Goal: Task Accomplishment & Management: Complete application form

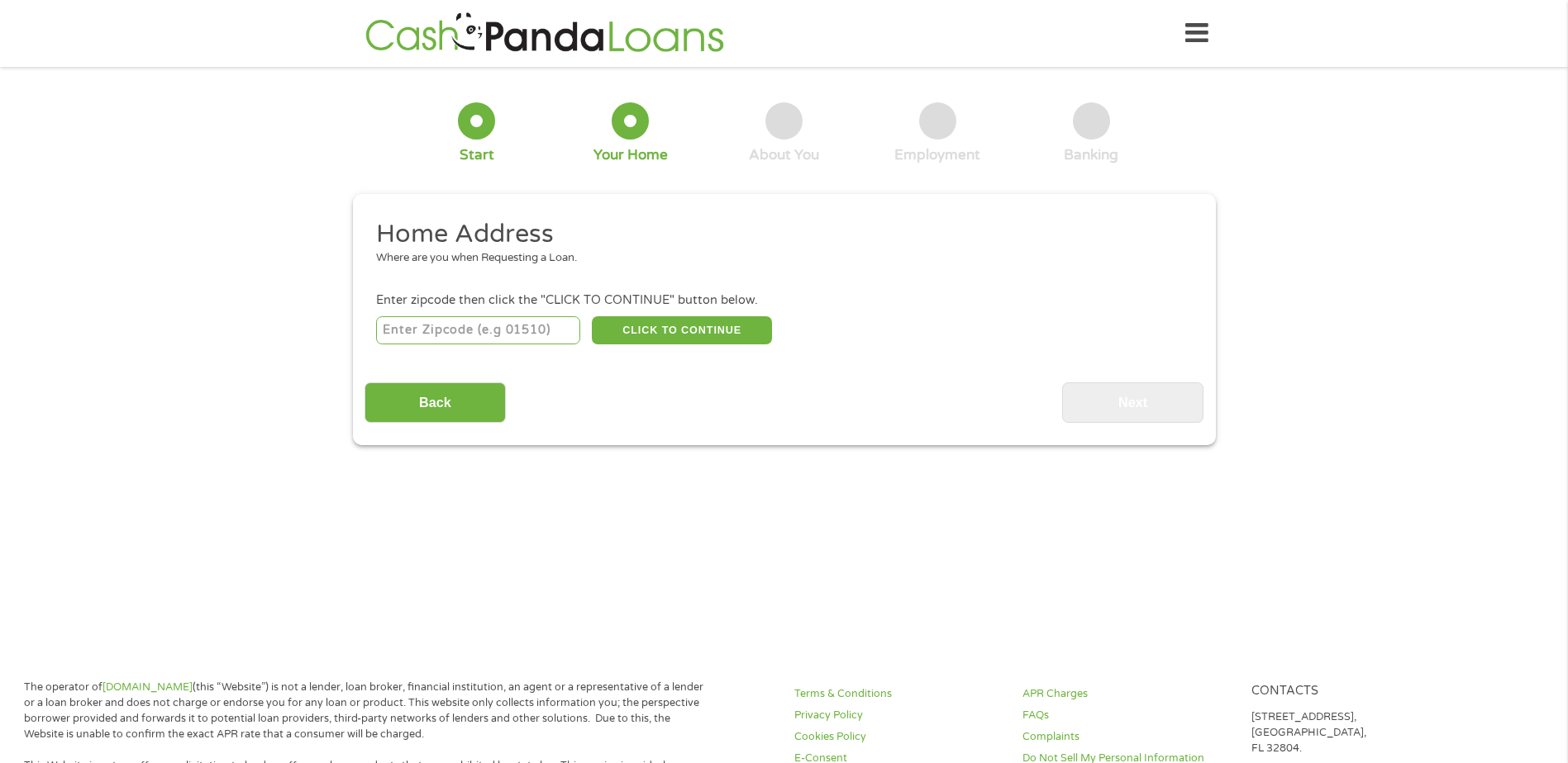
click at [458, 328] on input "number" at bounding box center [478, 330] width 204 height 28
type input "55441"
select select "[US_STATE]"
click at [640, 334] on button "CLICK TO CONTINUE" at bounding box center [682, 330] width 181 height 28
type input "55441"
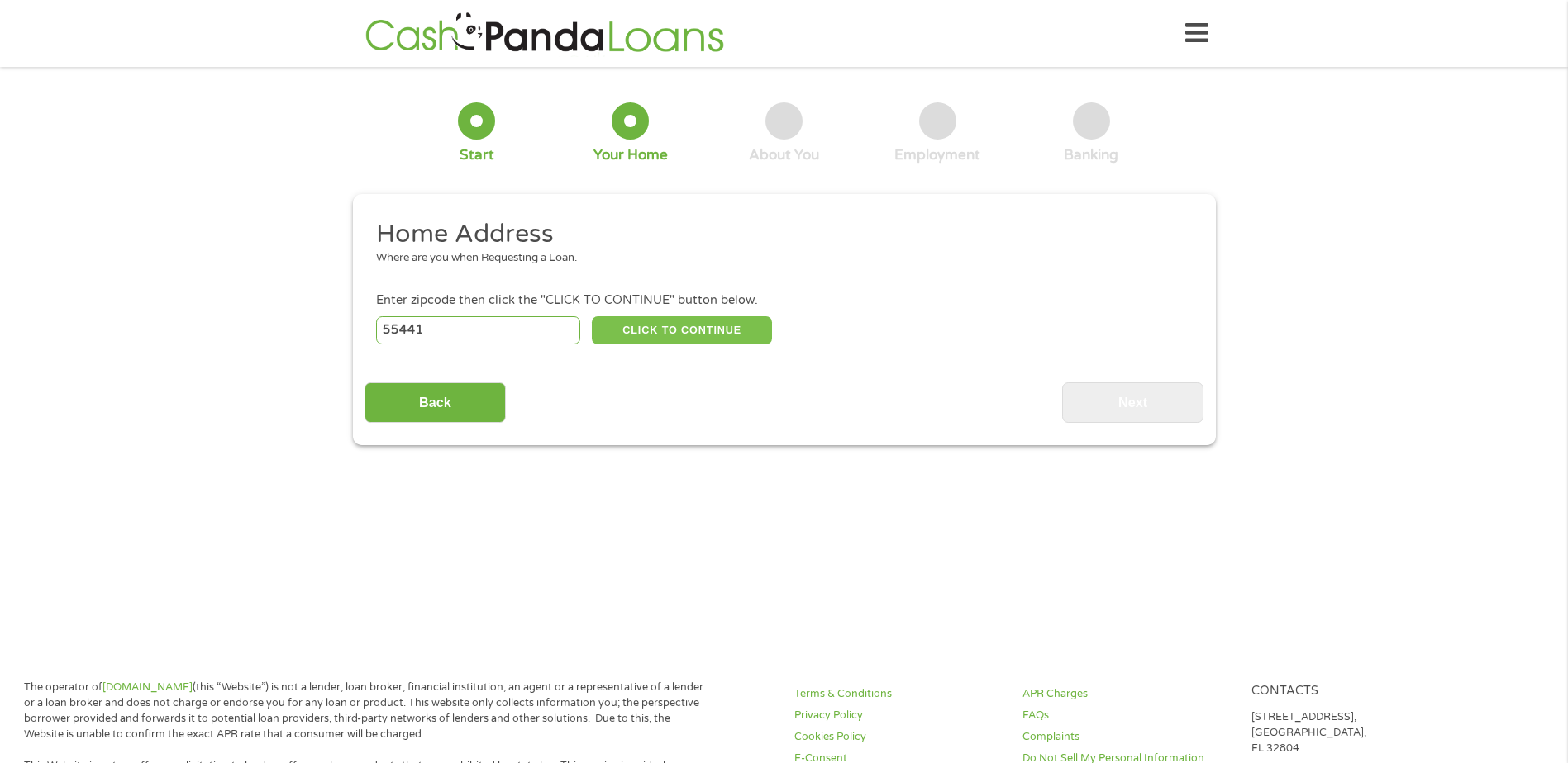
type input "Minneapolis"
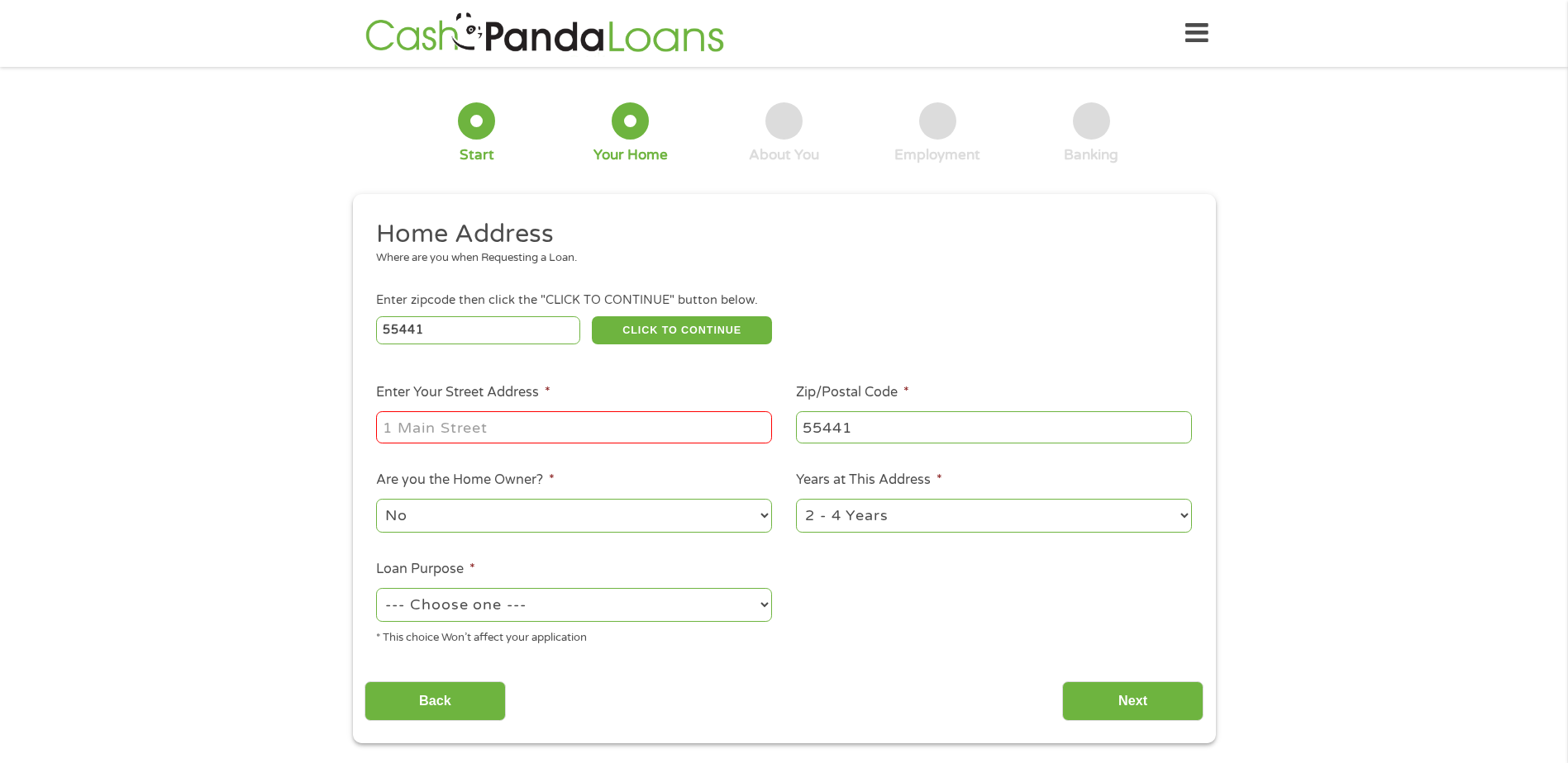
click at [558, 417] on input "Enter Your Street Address *" at bounding box center [574, 427] width 396 height 31
type input "4210 Hemlock Ln N, Minneapolis, Minnesota 55441-1246"
click at [502, 605] on select "--- Choose one --- Pay Bills Debt Consolidation Home Improvement Major Purchase…" at bounding box center [574, 605] width 396 height 34
select select "medicalexpenses"
click at [376, 588] on select "--- Choose one --- Pay Bills Debt Consolidation Home Improvement Major Purchase…" at bounding box center [574, 605] width 396 height 34
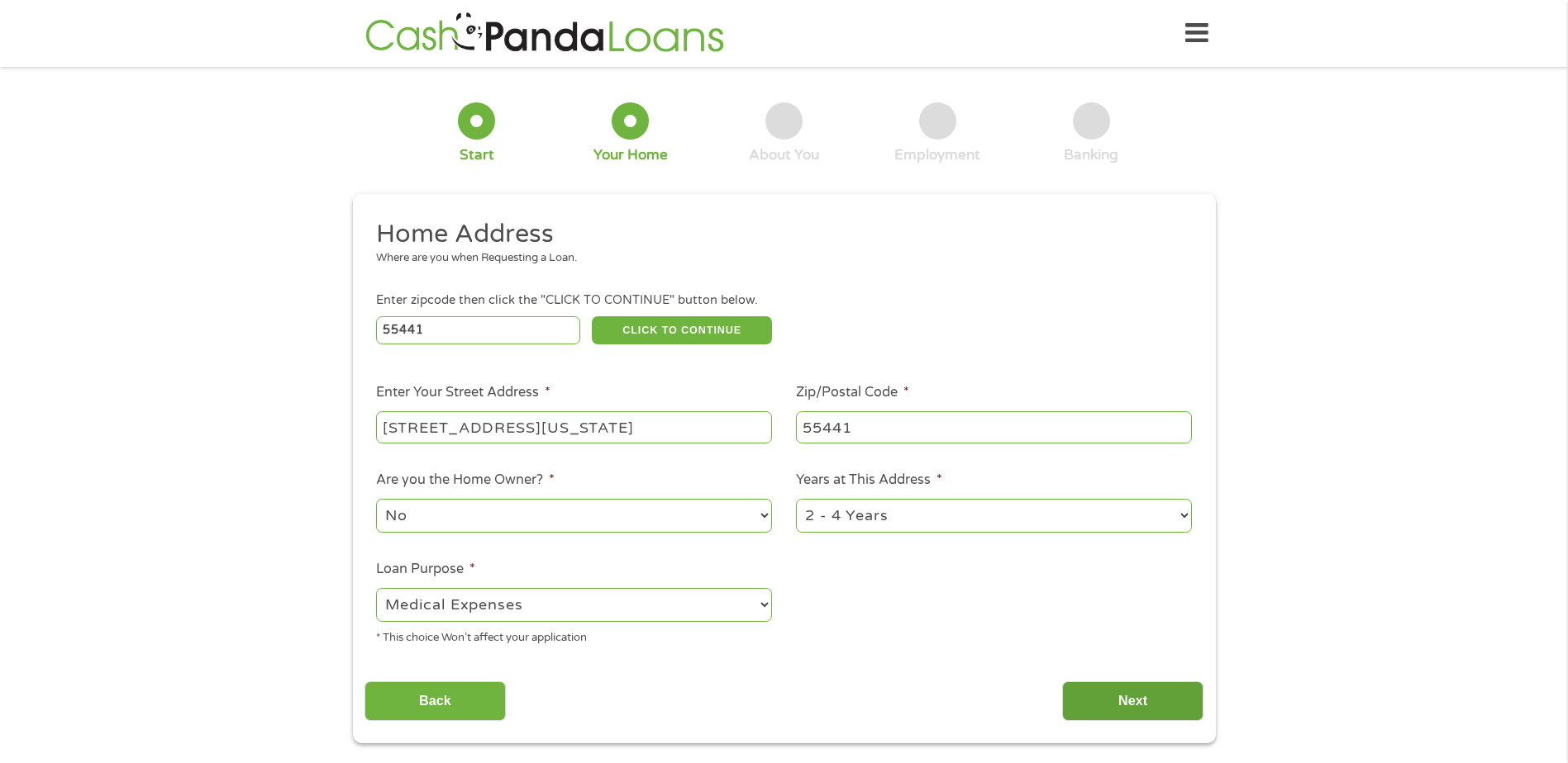
click at [1106, 712] on input "Next" at bounding box center [1133, 701] width 142 height 40
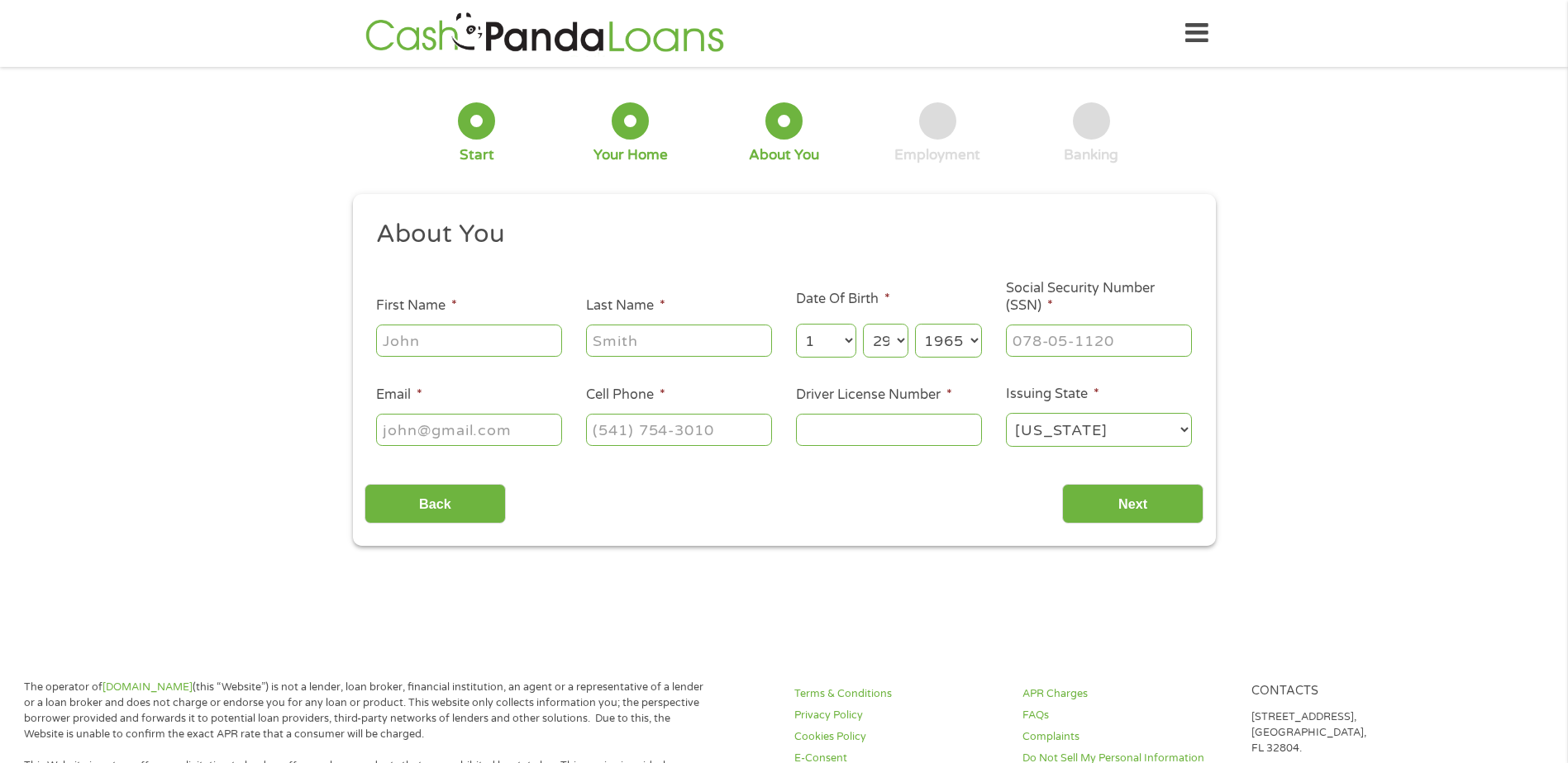
click at [466, 346] on input "First Name *" at bounding box center [469, 340] width 186 height 31
type input "Anniemarie"
type input "Brooks"
type input "abrooks1190@aol.com"
type input "(612) 356-7536"
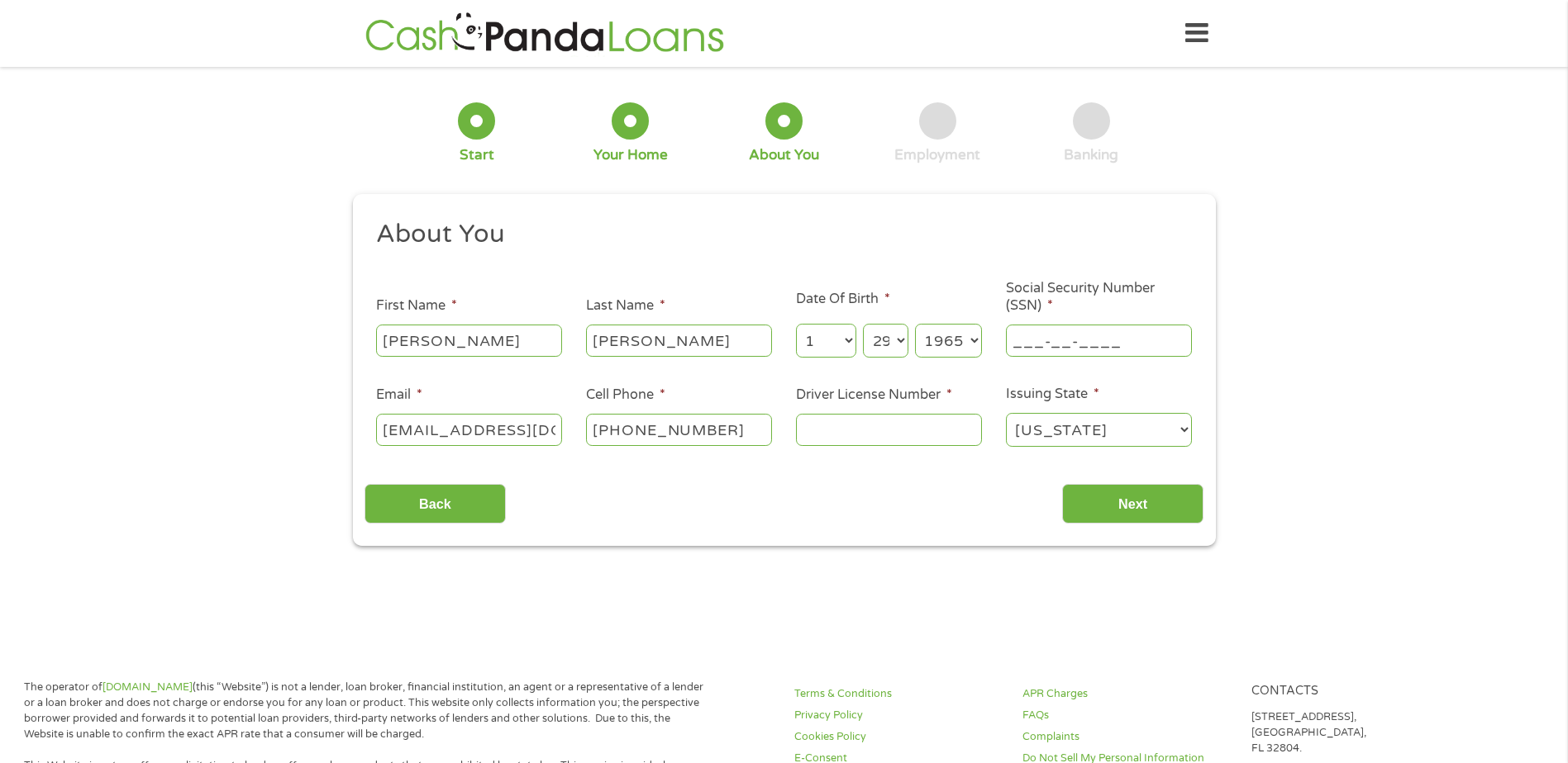
click at [1060, 348] on input "___-__-____" at bounding box center [1099, 340] width 186 height 31
type input "262-73-0077"
click at [853, 430] on input "Driver License Number *" at bounding box center [889, 429] width 186 height 31
type input "m793131234019"
click at [1120, 497] on input "Next" at bounding box center [1133, 504] width 142 height 40
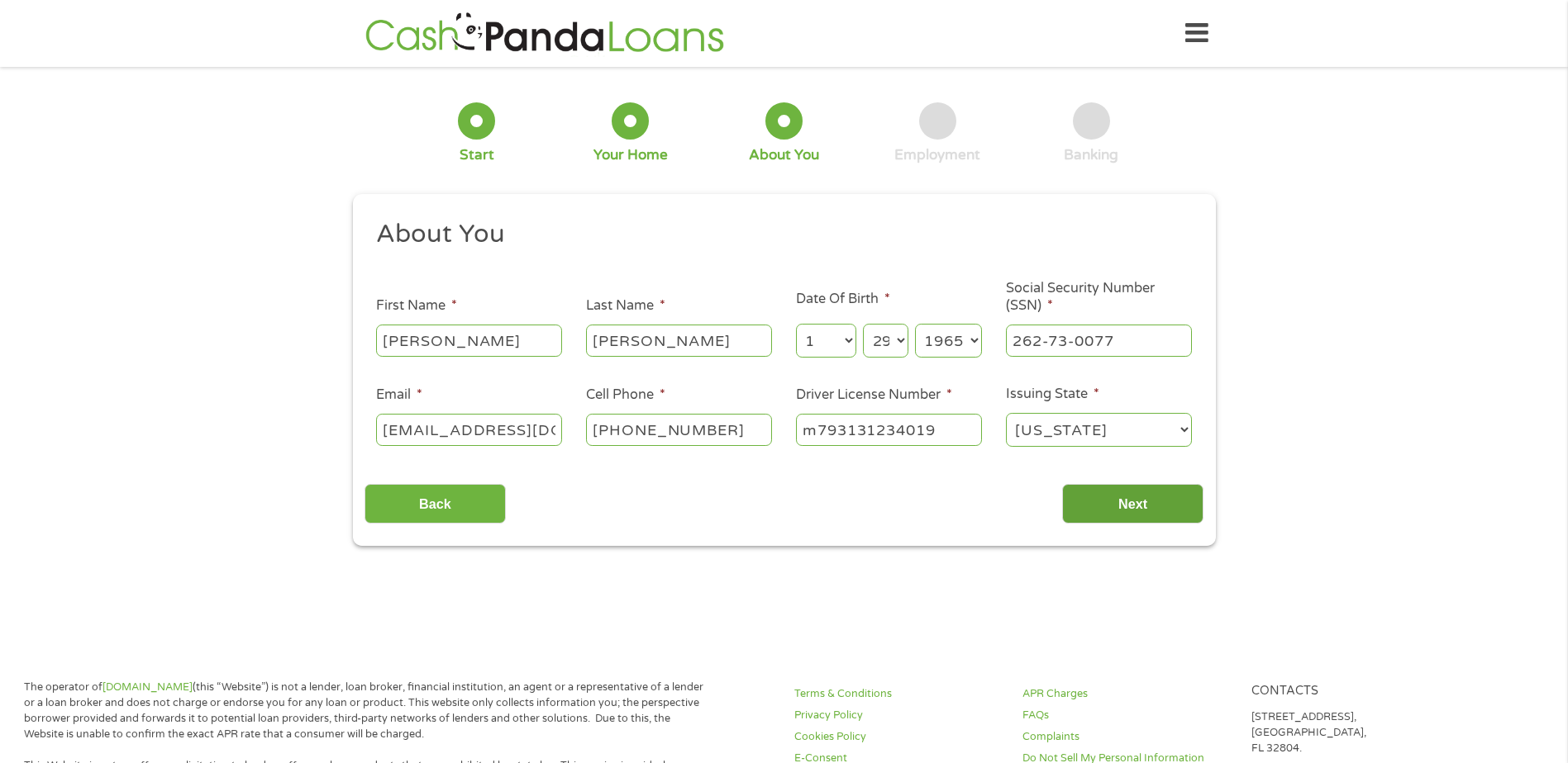
click at [1114, 496] on input "Next" at bounding box center [1133, 504] width 142 height 40
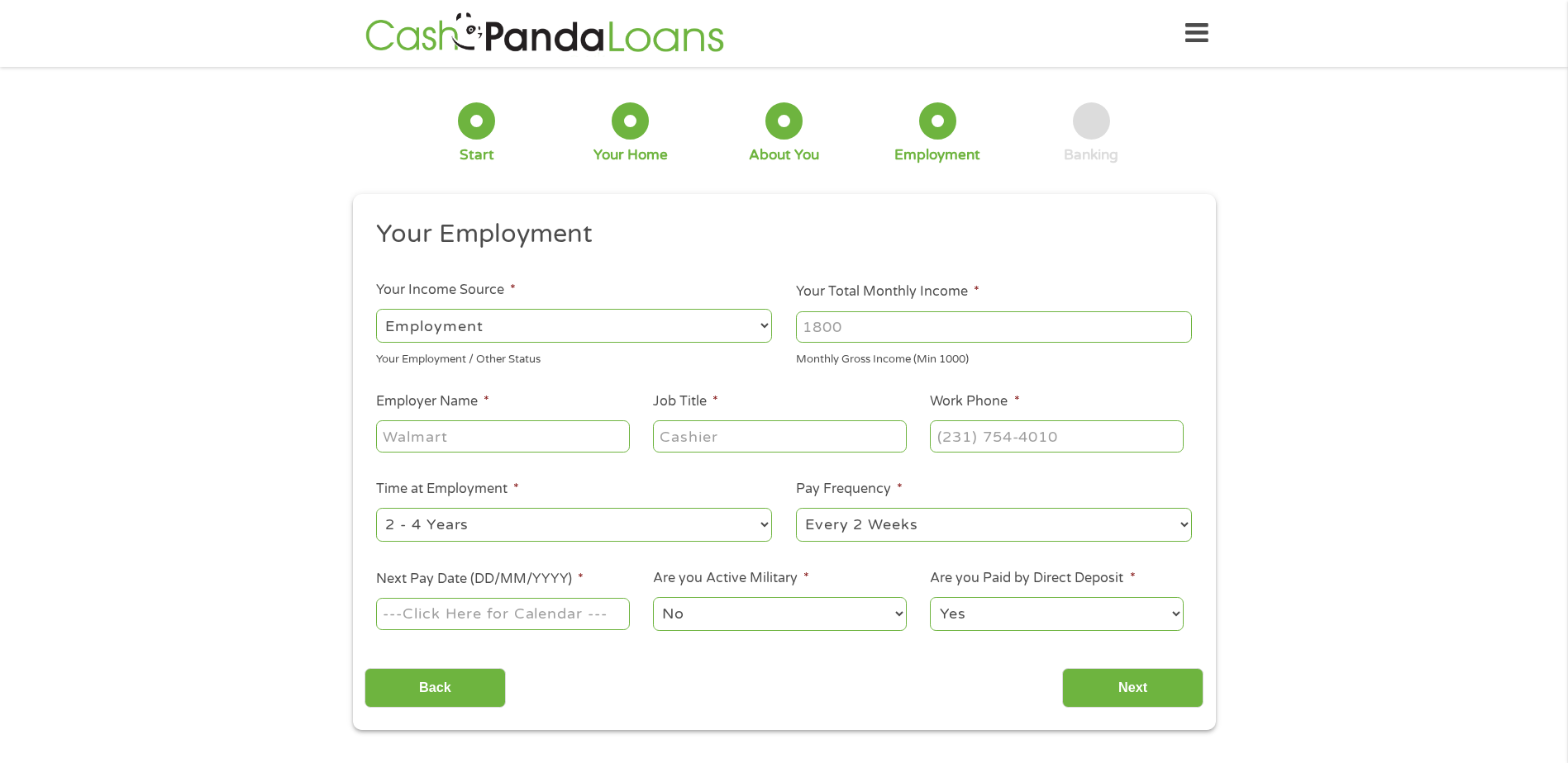
click at [936, 334] on input "Your Total Monthly Income *" at bounding box center [994, 326] width 396 height 31
type input "4500"
click at [504, 468] on ul "Your Employment Your Income Source * --- Choose one --- Employment Self Employe…" at bounding box center [784, 433] width 839 height 428
click at [520, 455] on div at bounding box center [503, 437] width 253 height 38
click at [524, 448] on input "Employer Name *" at bounding box center [503, 436] width 253 height 31
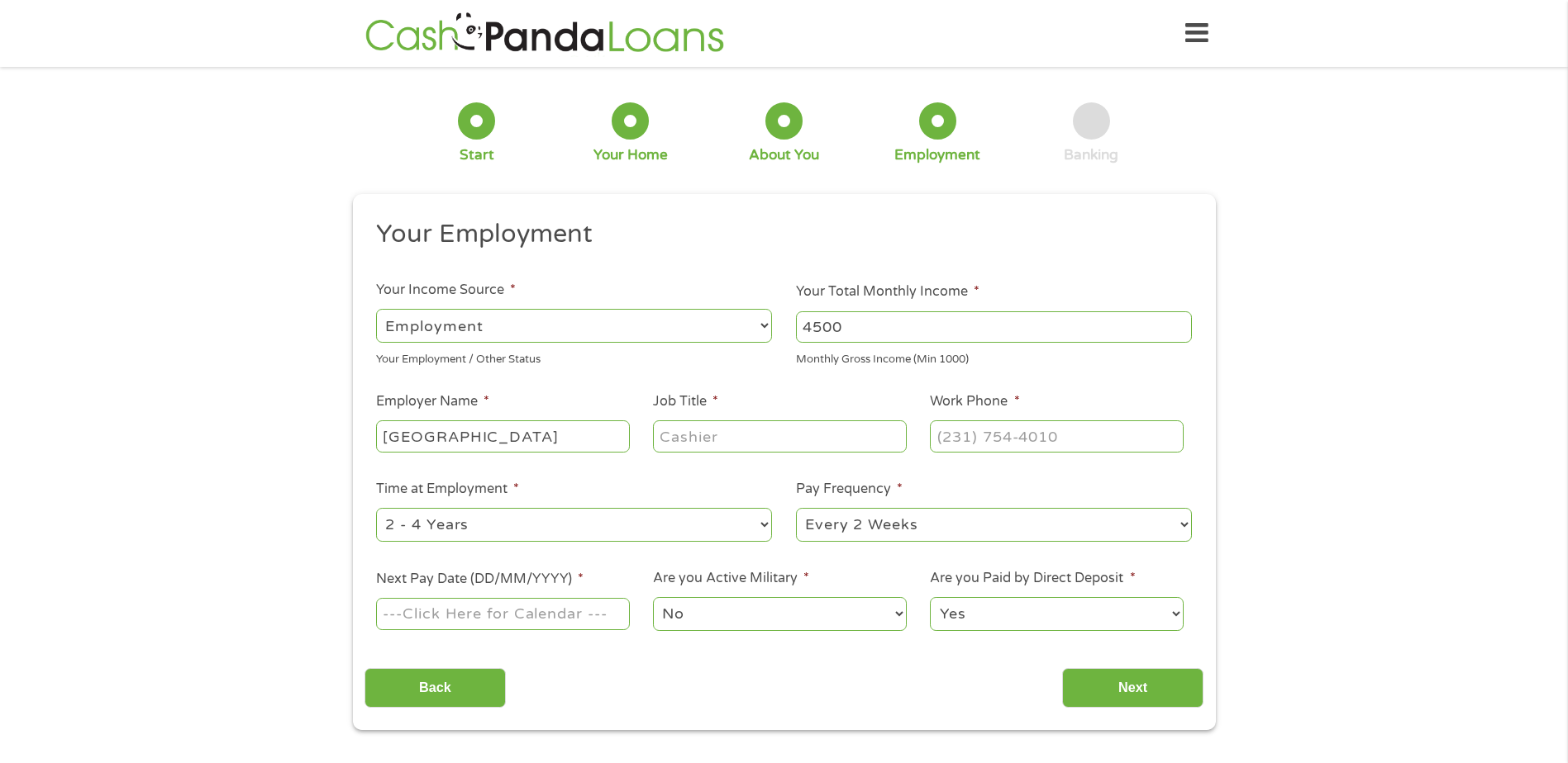
type input "Ridgeview Medical Center"
type input "Patient Care Coordinator"
type input "(612) 356-7536"
click at [565, 535] on select "--- Choose one --- 1 Year or less 1 - 2 Years 2 - 4 Years Over 4 Years" at bounding box center [574, 525] width 396 height 34
select select "60months"
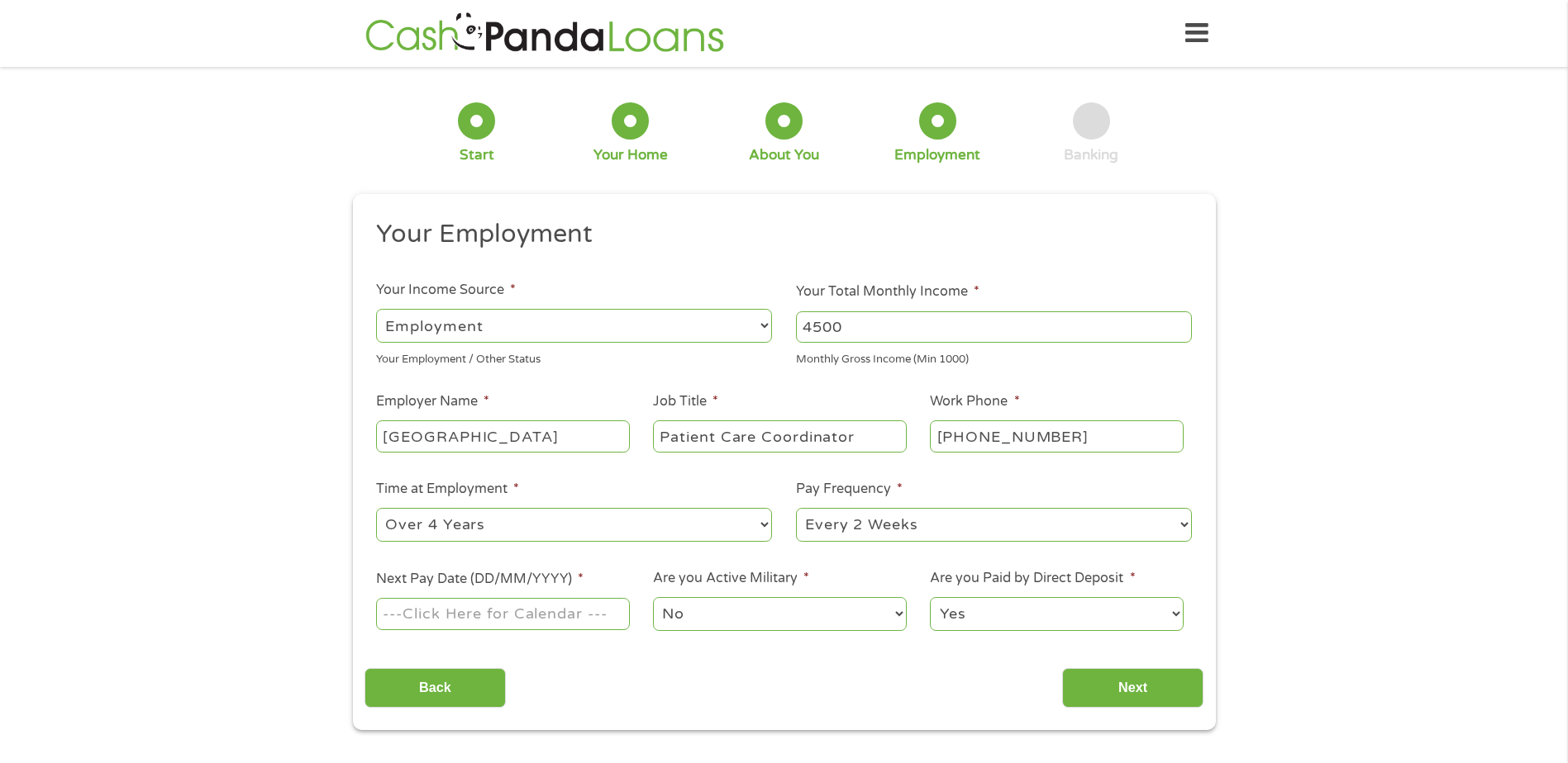
click at [376, 508] on select "--- Choose one --- 1 Year or less 1 - 2 Years 2 - 4 Years Over 4 Years" at bounding box center [574, 525] width 396 height 34
click at [553, 619] on input "Next Pay Date (DD/MM/YYYY) *" at bounding box center [503, 613] width 253 height 31
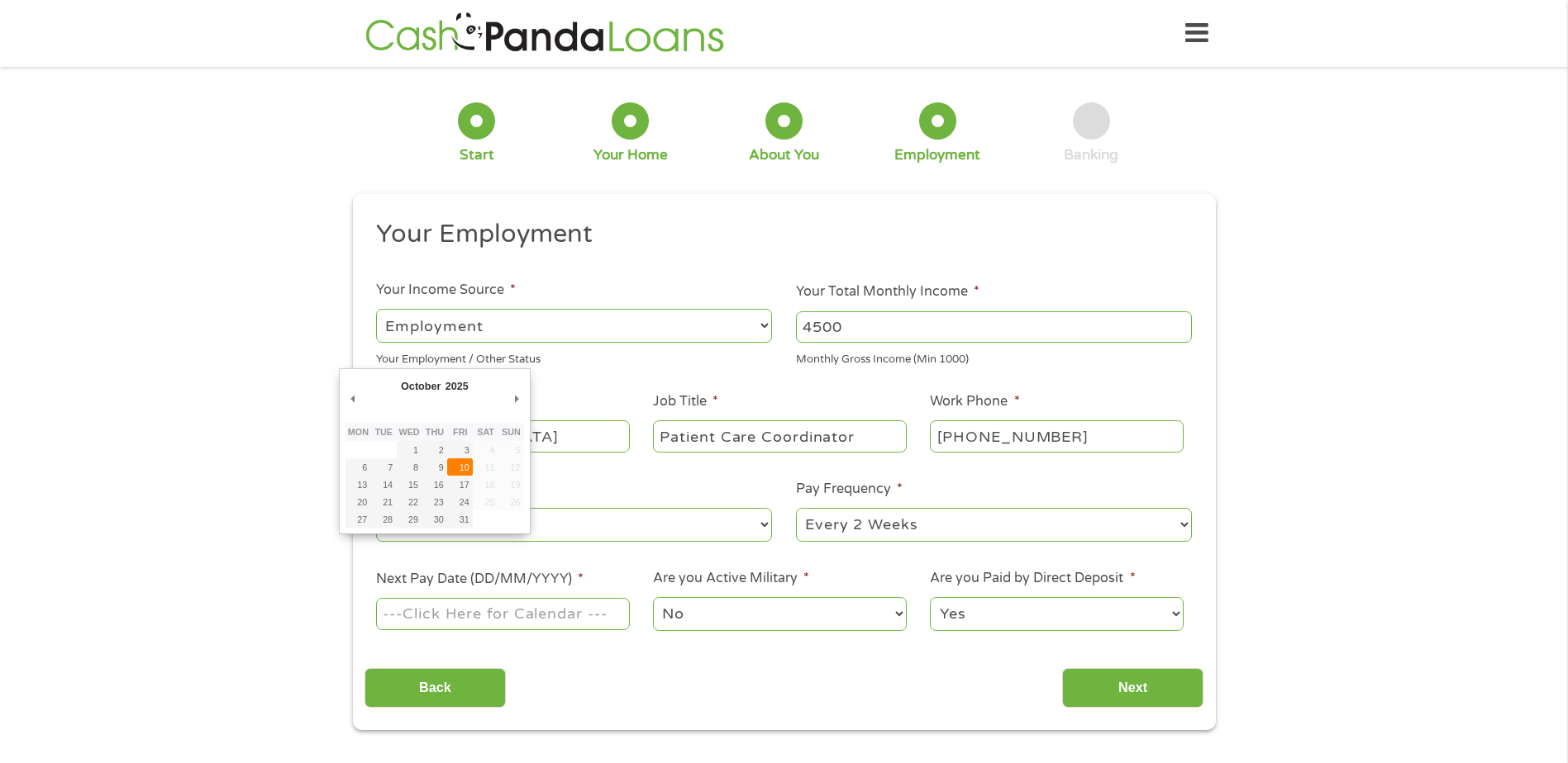
type input "10/10/2025"
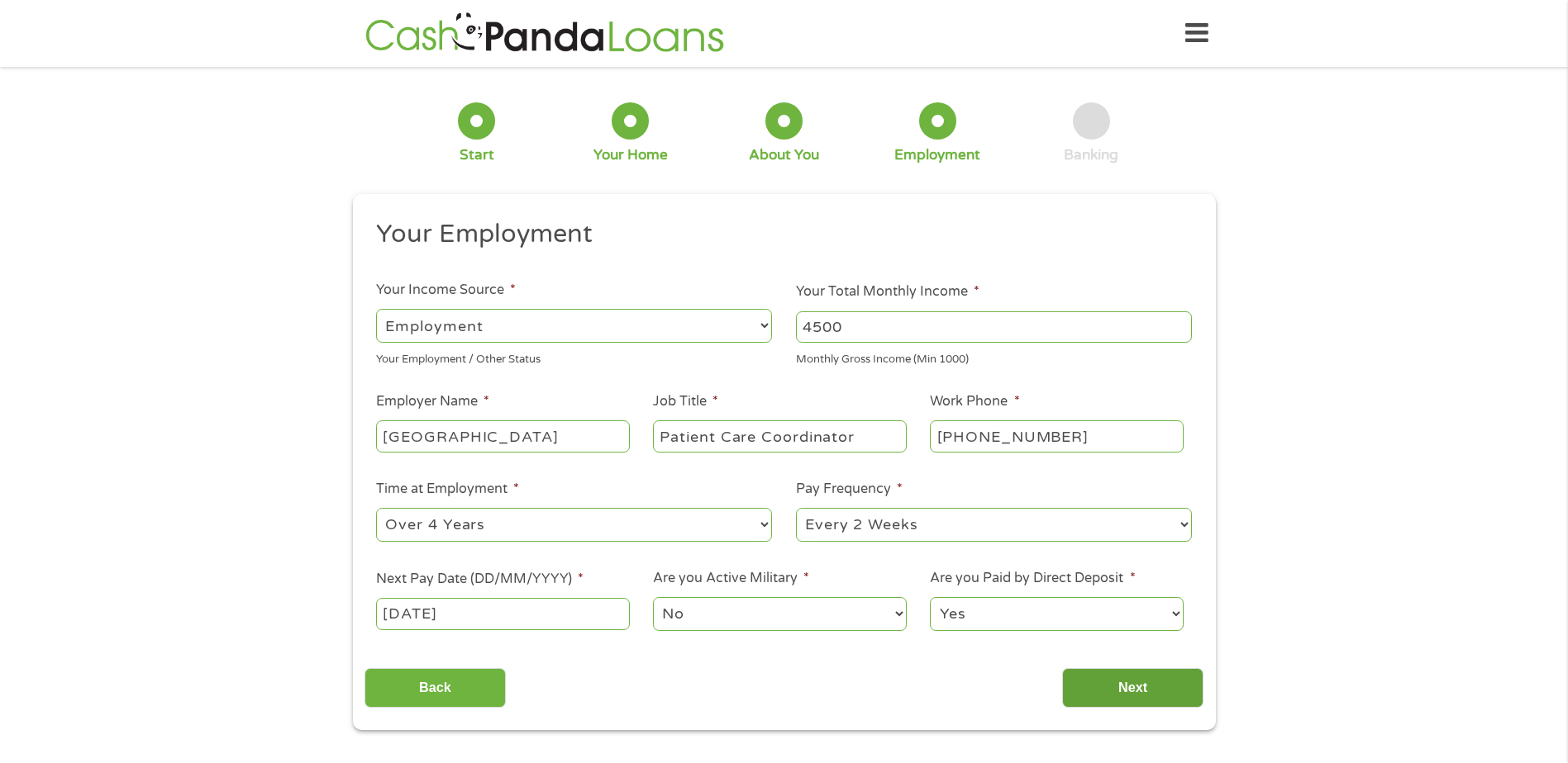
click at [1120, 682] on input "Next" at bounding box center [1133, 689] width 142 height 40
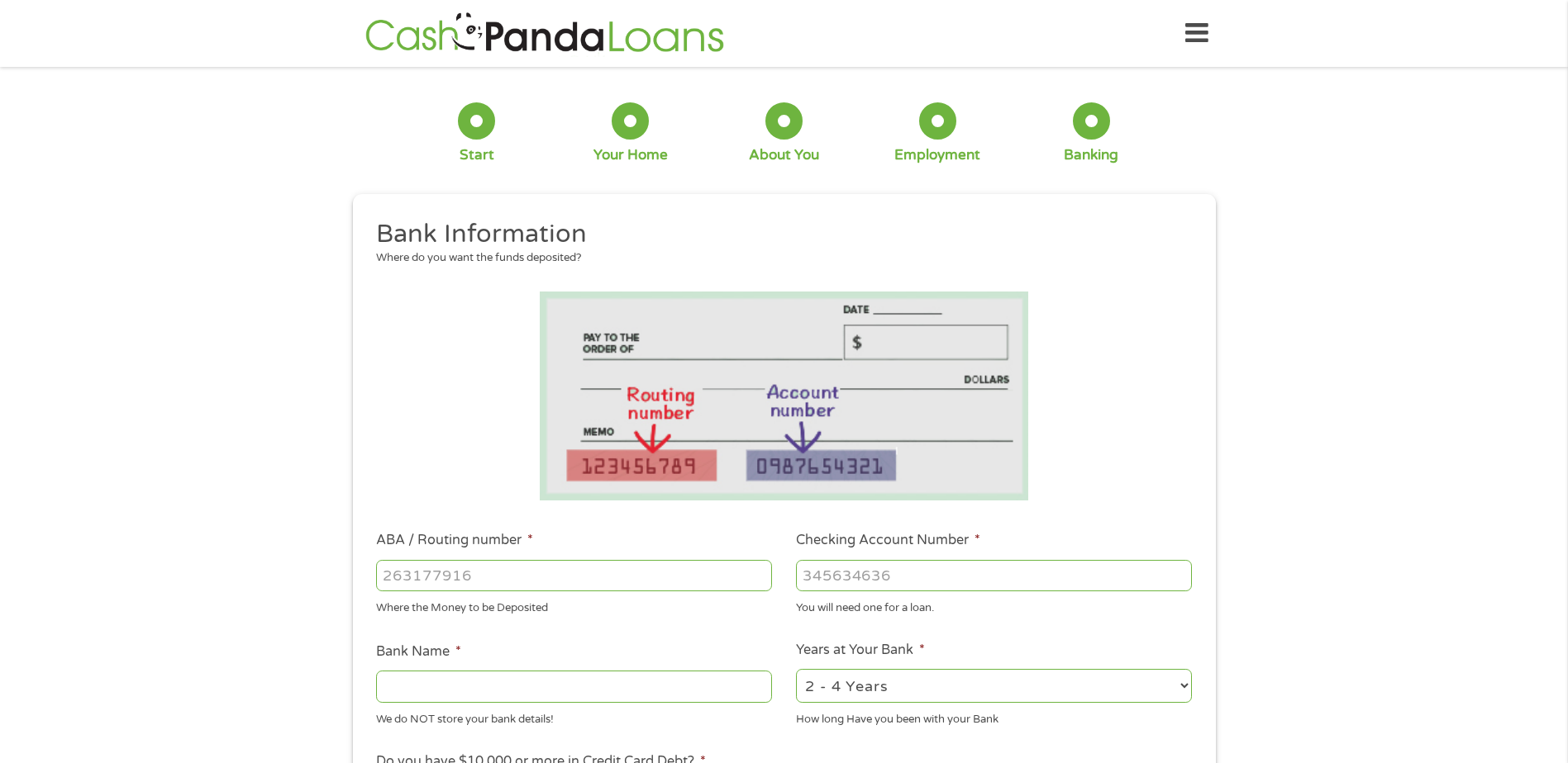
click at [542, 574] on input "ABA / Routing number *" at bounding box center [574, 575] width 396 height 31
type input "0712145793"
type input "BANK OF AMERICA"
type input "0712145793"
click at [922, 575] on input "Checking Account Number *" at bounding box center [994, 575] width 396 height 31
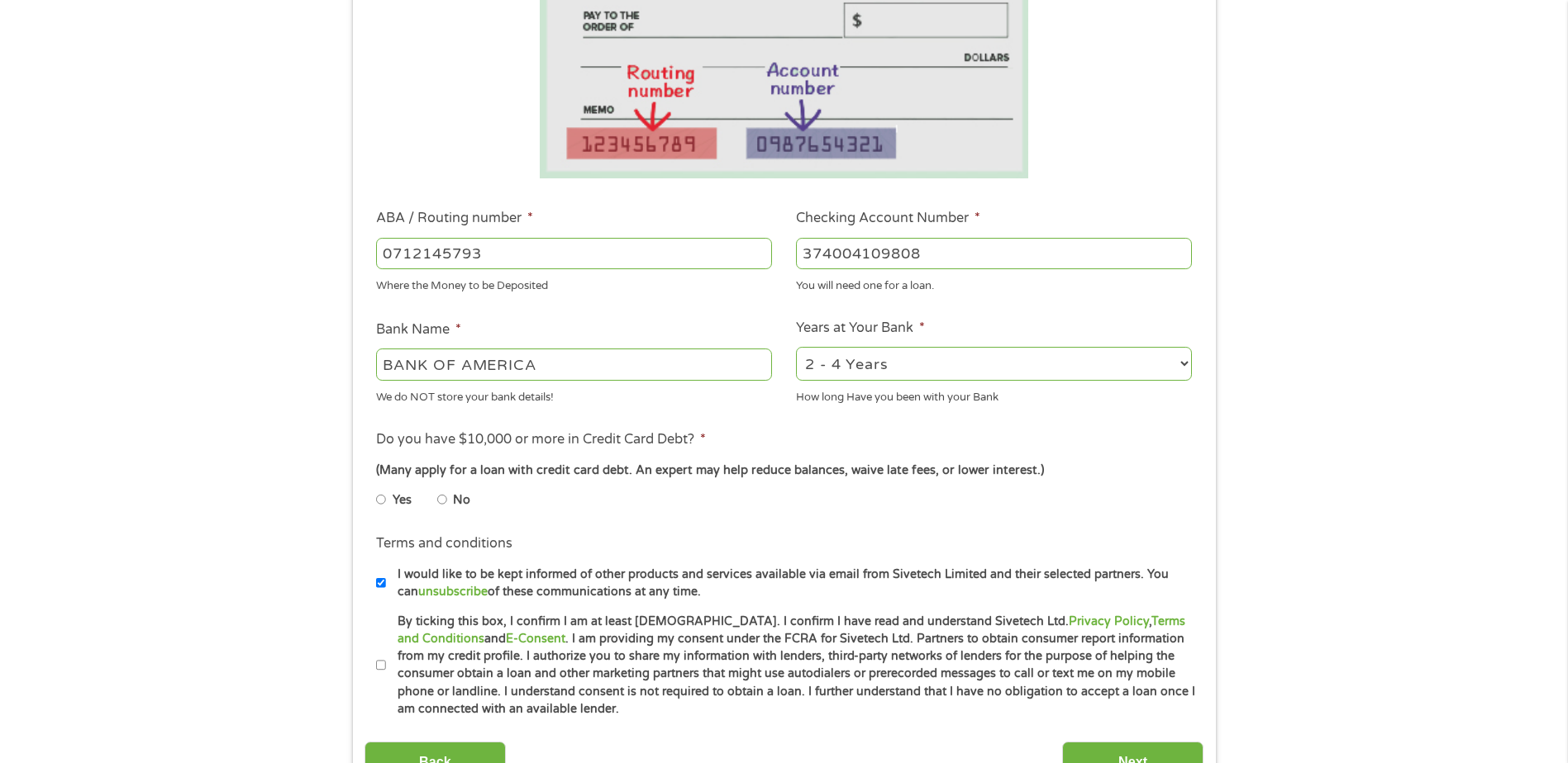
scroll to position [330, 0]
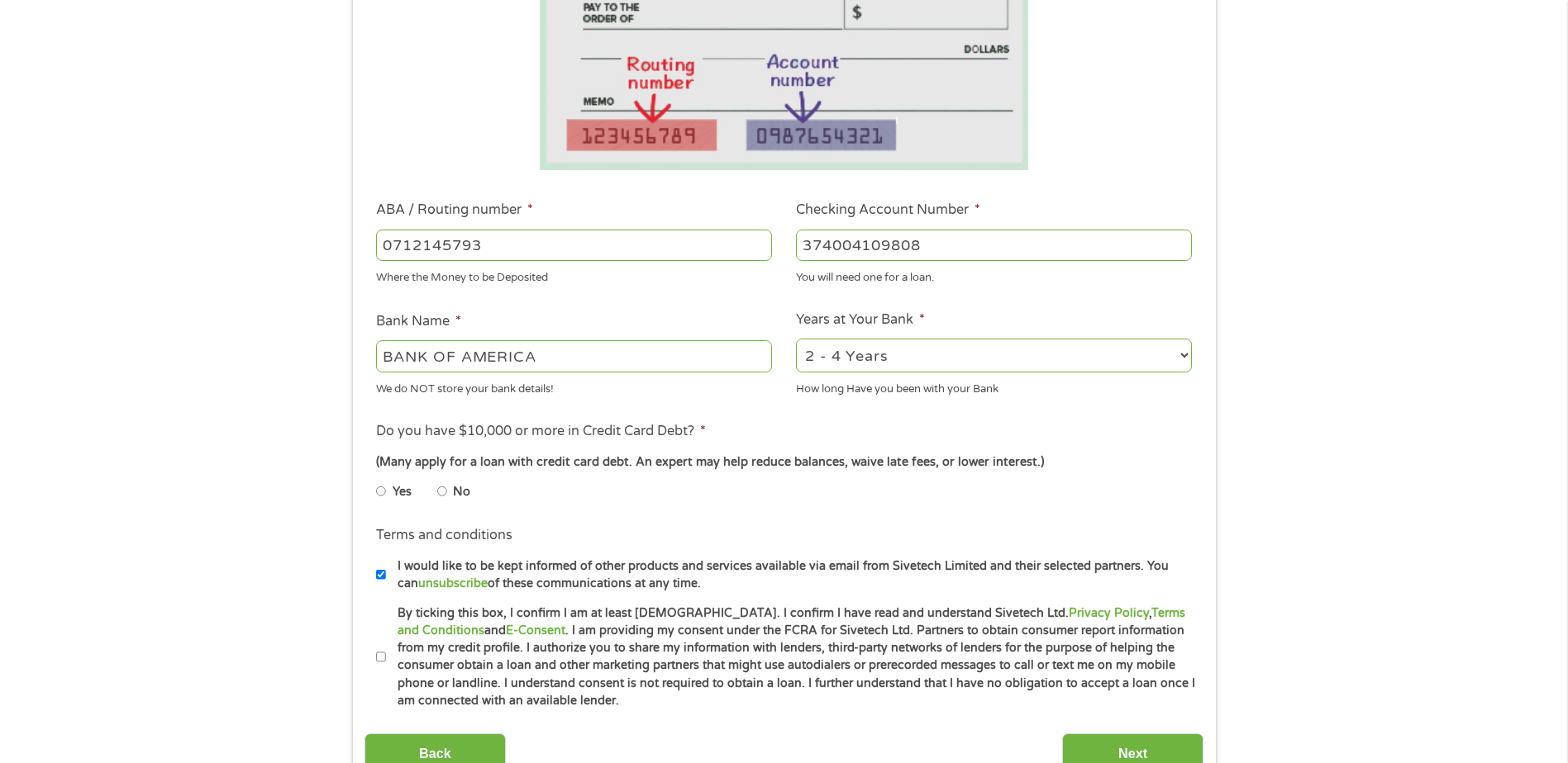
type input "374004109808"
click at [908, 359] on select "2 - 4 Years 6 - 12 Months 1 - 2 Years Over 4 Years" at bounding box center [994, 356] width 396 height 34
select select "60months"
click at [796, 339] on select "2 - 4 Years 6 - 12 Months 1 - 2 Years Over 4 Years" at bounding box center [994, 356] width 396 height 34
click at [439, 489] on input "No" at bounding box center [442, 491] width 10 height 26
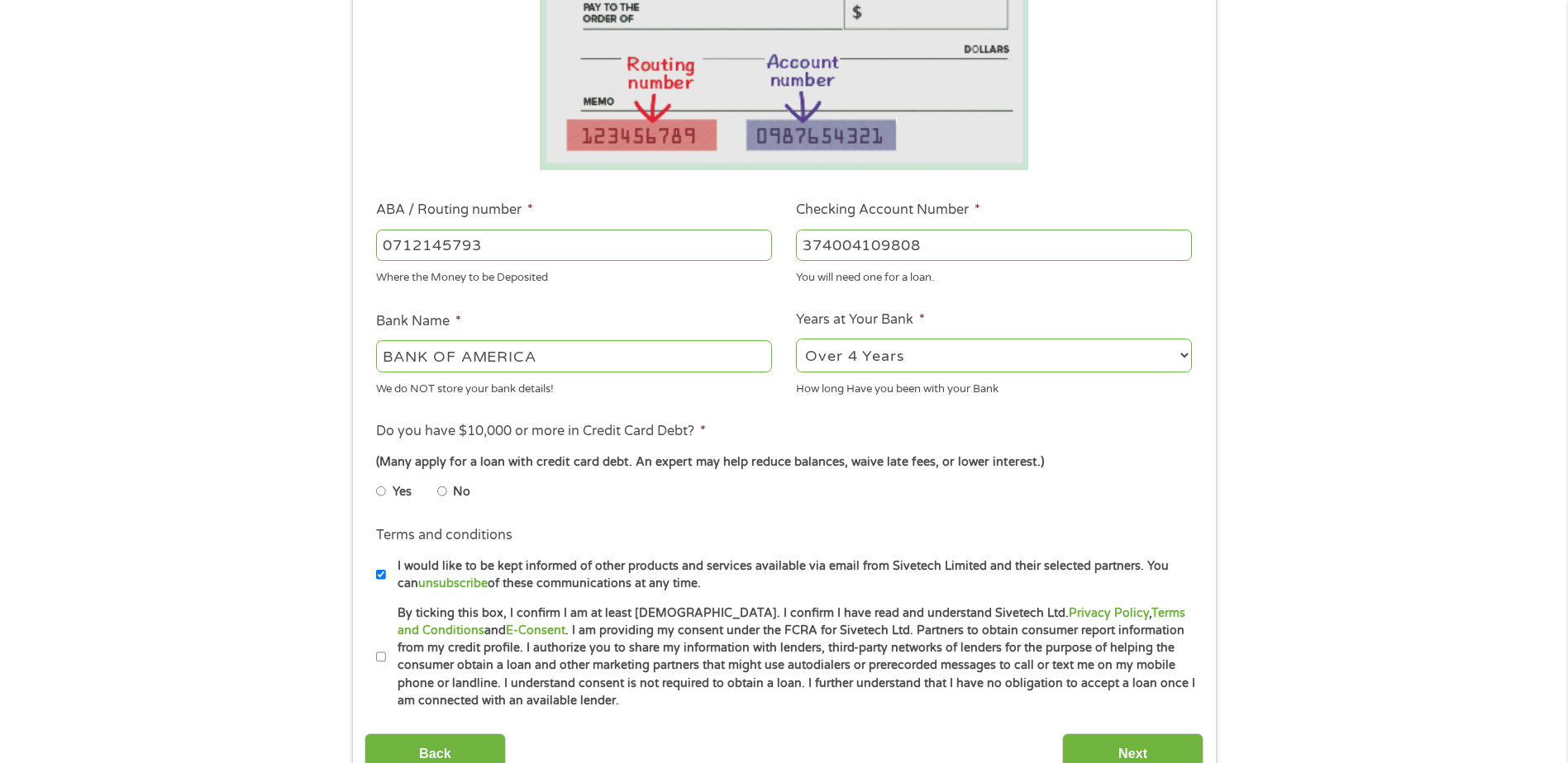
radio input "true"
click at [379, 569] on input "I would like to be kept informed of other products and services available via e…" at bounding box center [381, 574] width 10 height 26
checkbox input "false"
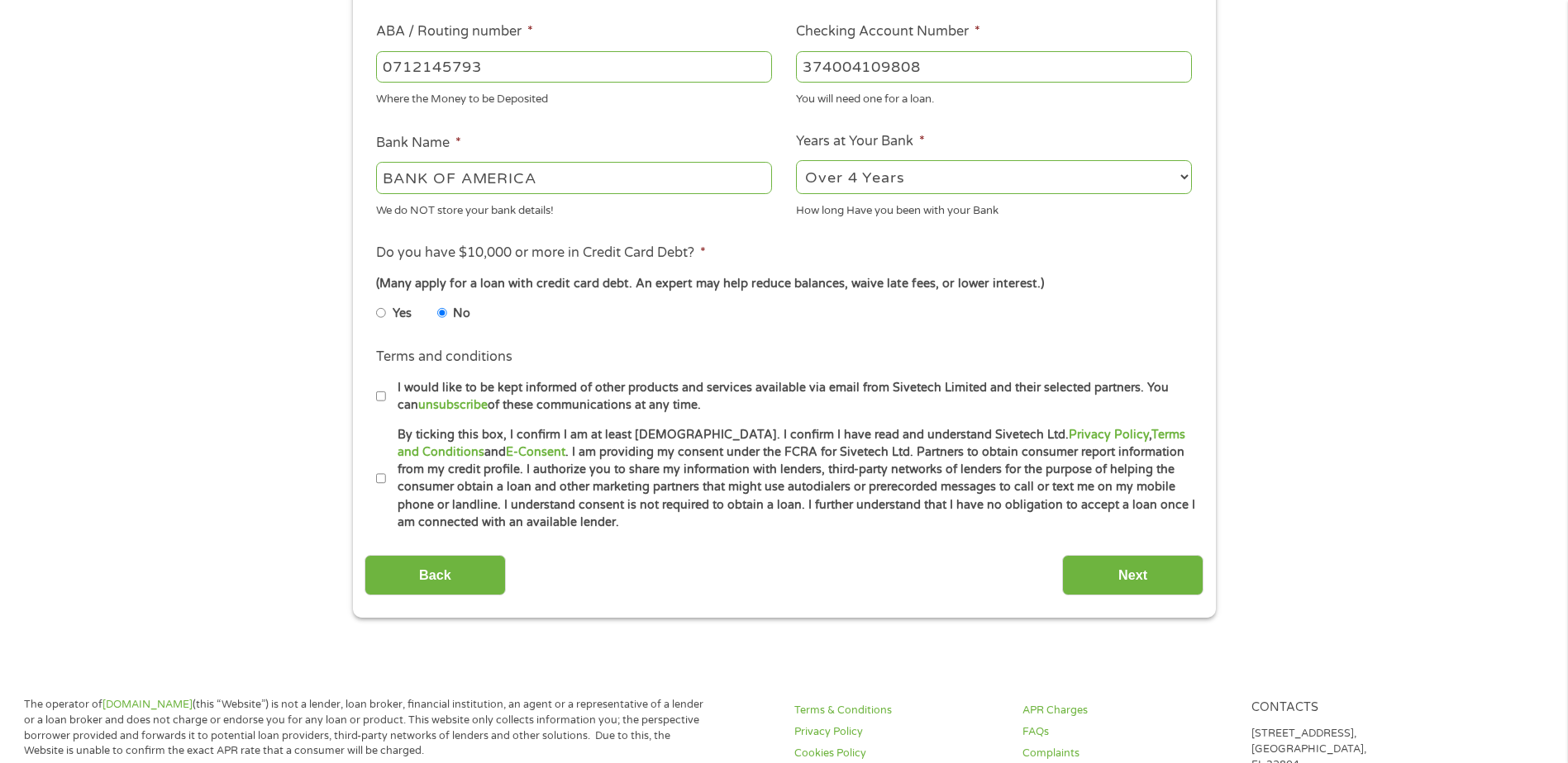
scroll to position [578, 0]
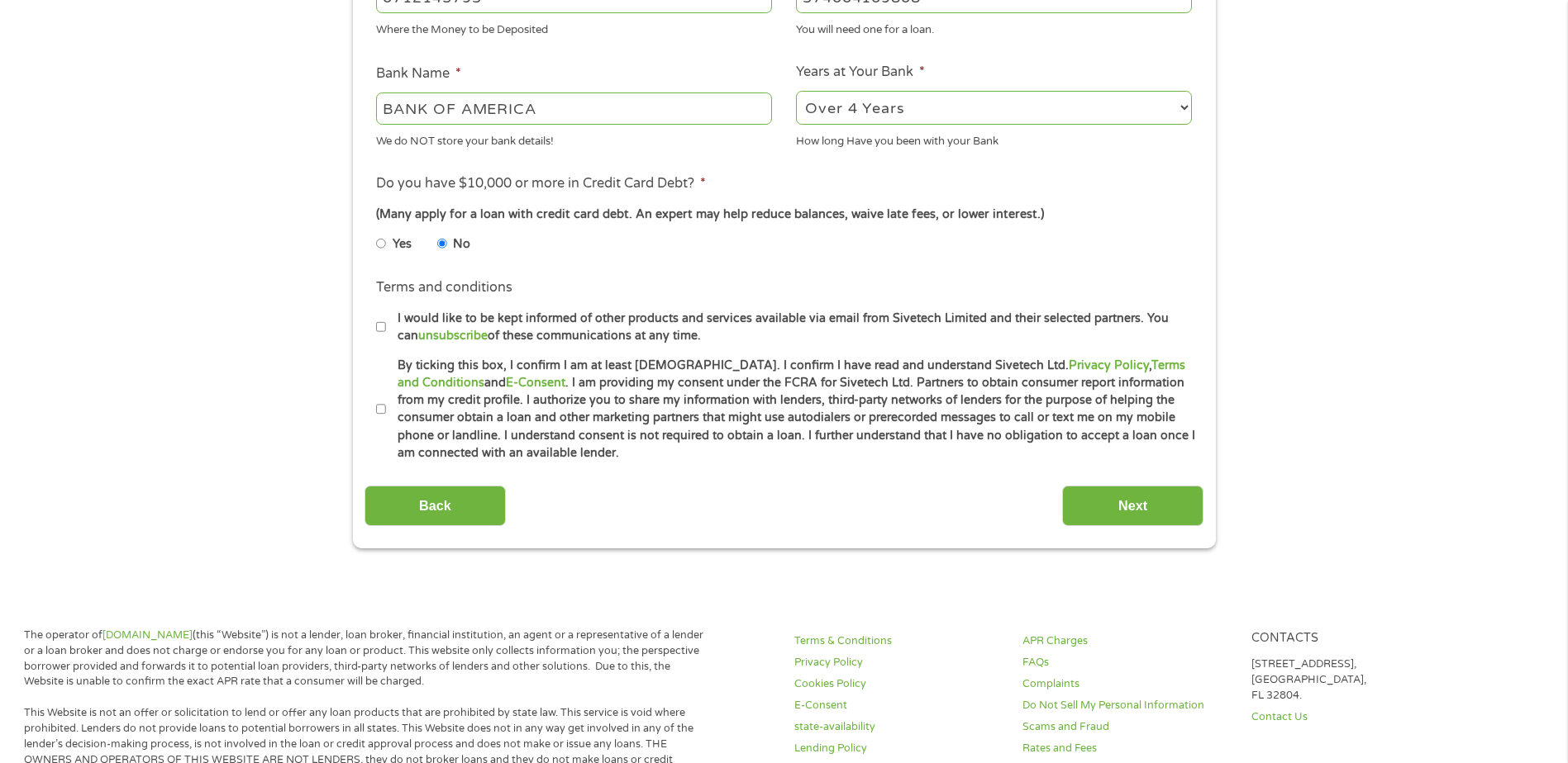
click at [383, 406] on input "By ticking this box, I confirm I am at least 18 years old. I confirm I have rea…" at bounding box center [381, 409] width 10 height 26
checkbox input "true"
click at [1103, 510] on input "Next" at bounding box center [1133, 506] width 142 height 40
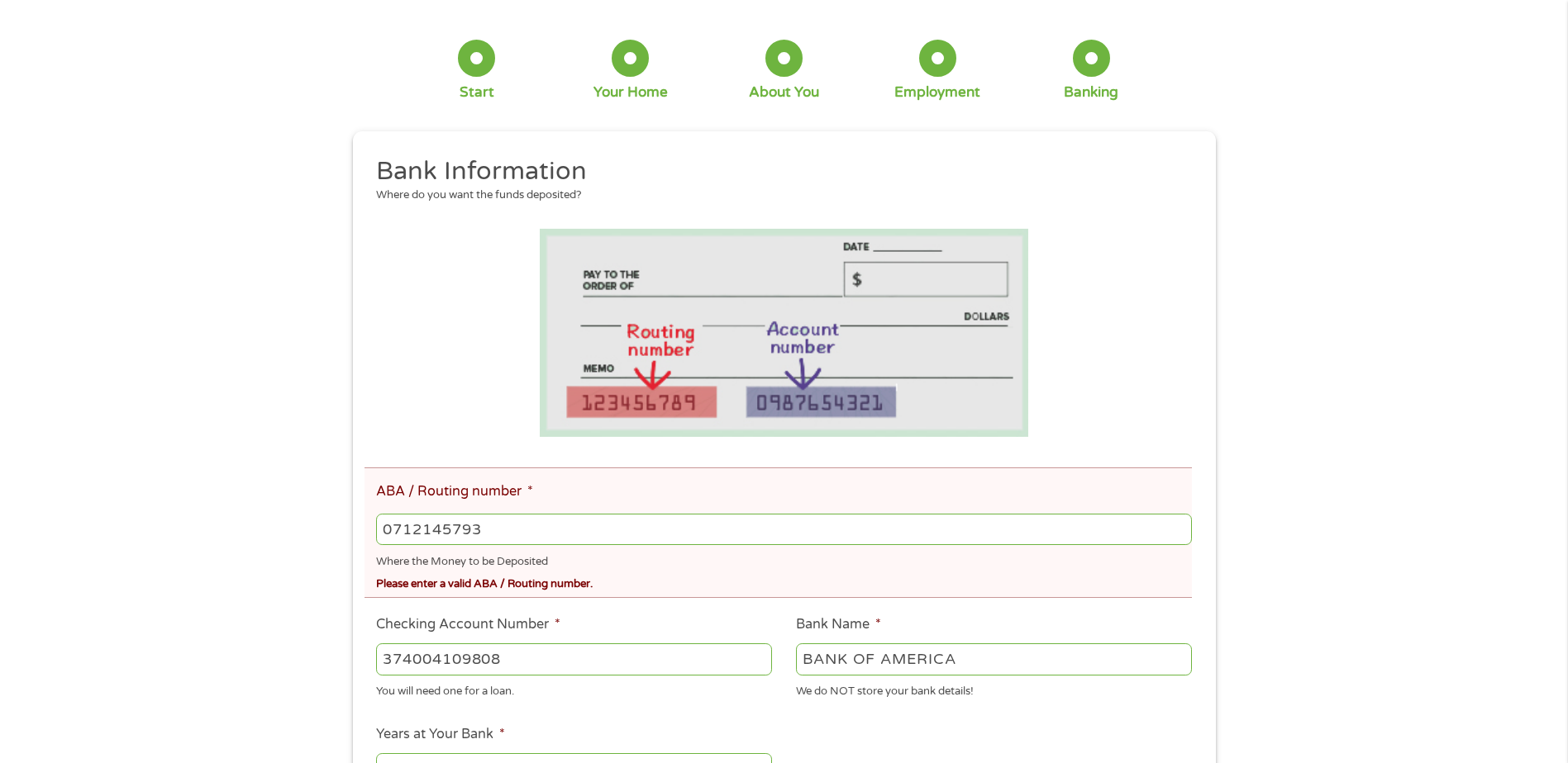
scroll to position [165, 0]
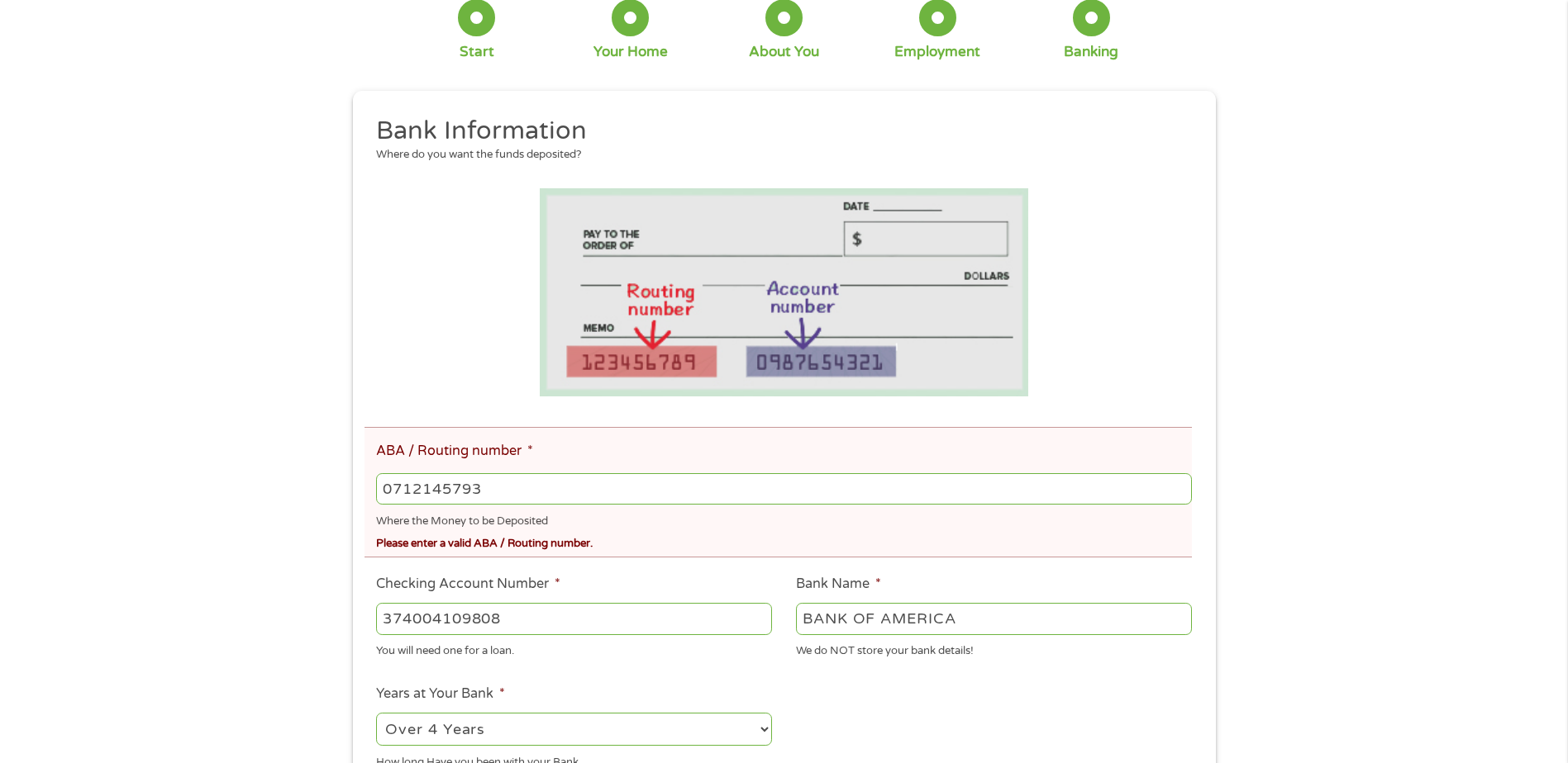
drag, startPoint x: 505, startPoint y: 481, endPoint x: 309, endPoint y: 451, distance: 198.3
click at [309, 451] on div "There was a problem with your submission. Please review the fields below. 1 Sta…" at bounding box center [784, 541] width 1568 height 1256
type input "071214579"
click at [835, 423] on ul "Bank Information Where do you want the funds deposited? ABA / Routing number * …" at bounding box center [784, 599] width 839 height 969
click at [702, 497] on input "071214579" at bounding box center [784, 488] width 815 height 31
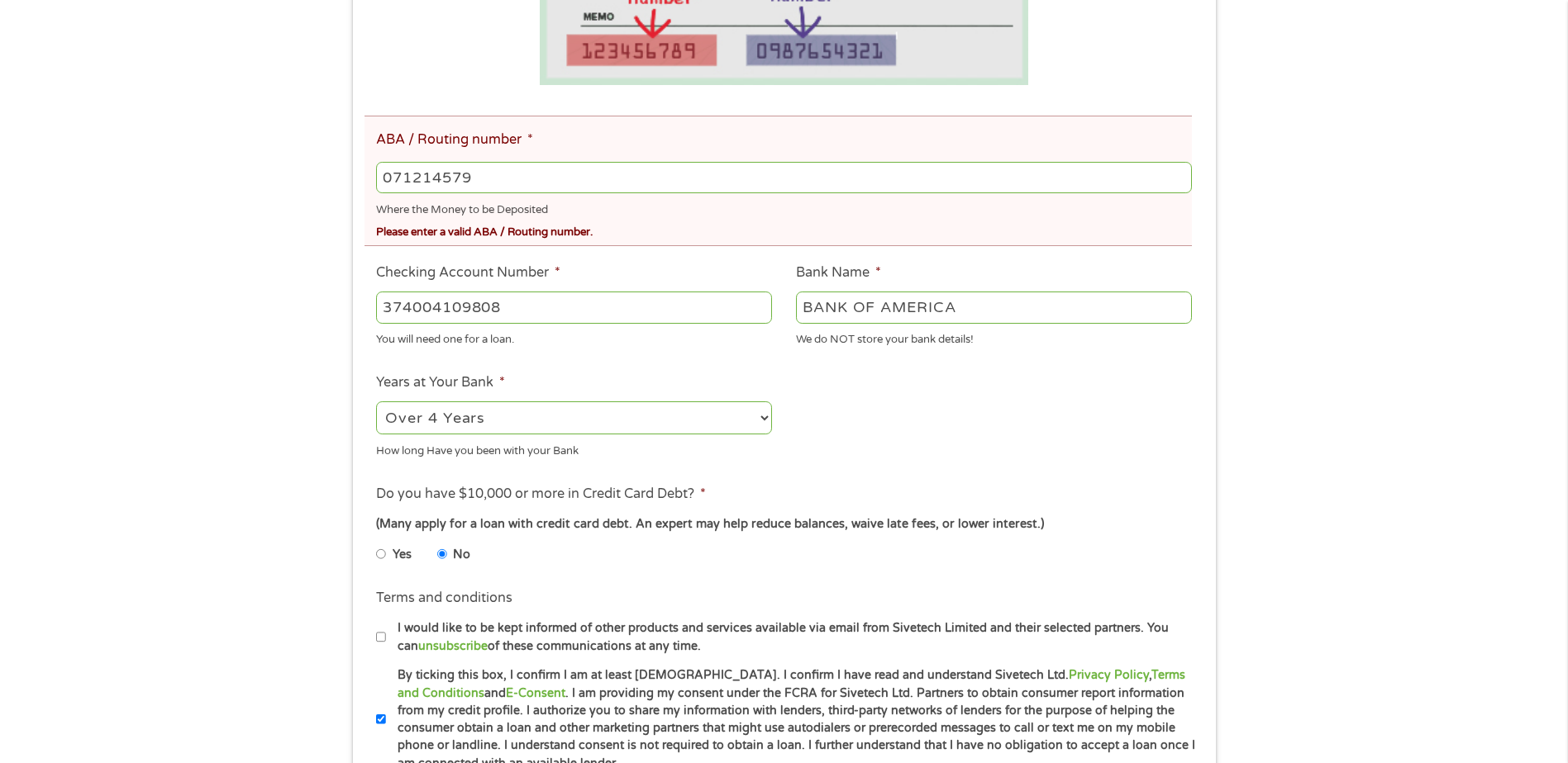
scroll to position [578, 0]
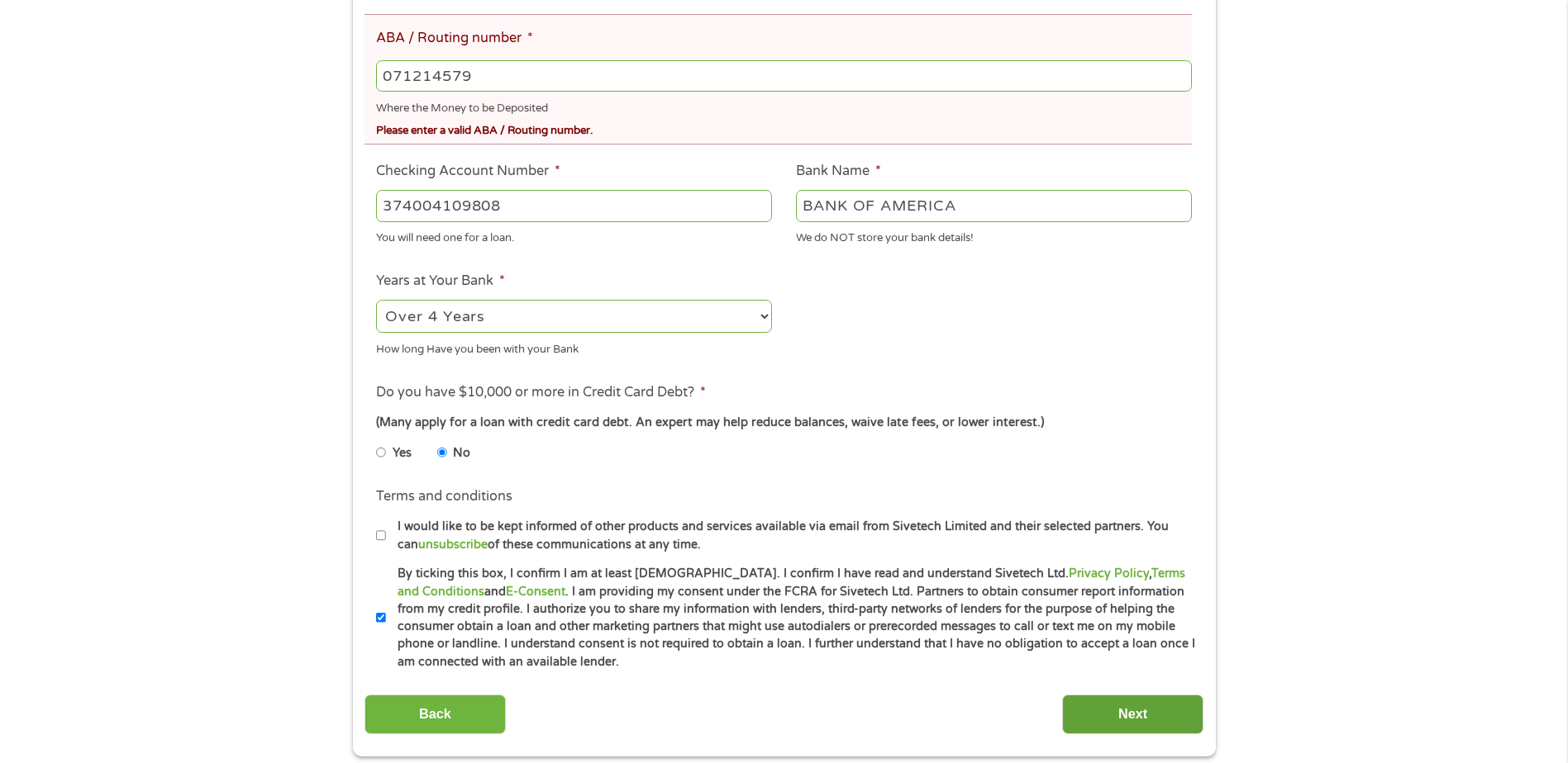
click at [1129, 705] on input "Next" at bounding box center [1133, 715] width 142 height 40
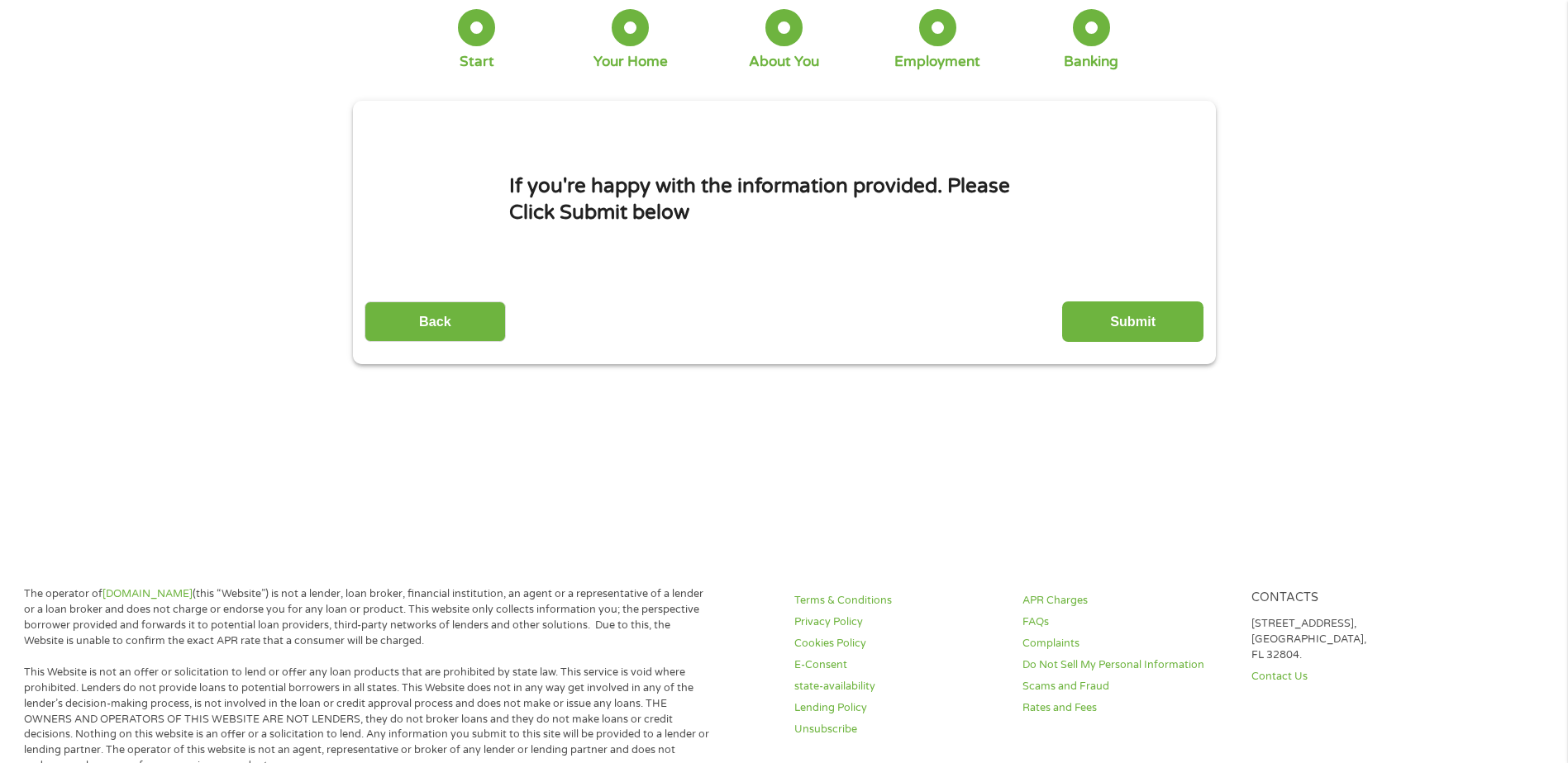
scroll to position [0, 0]
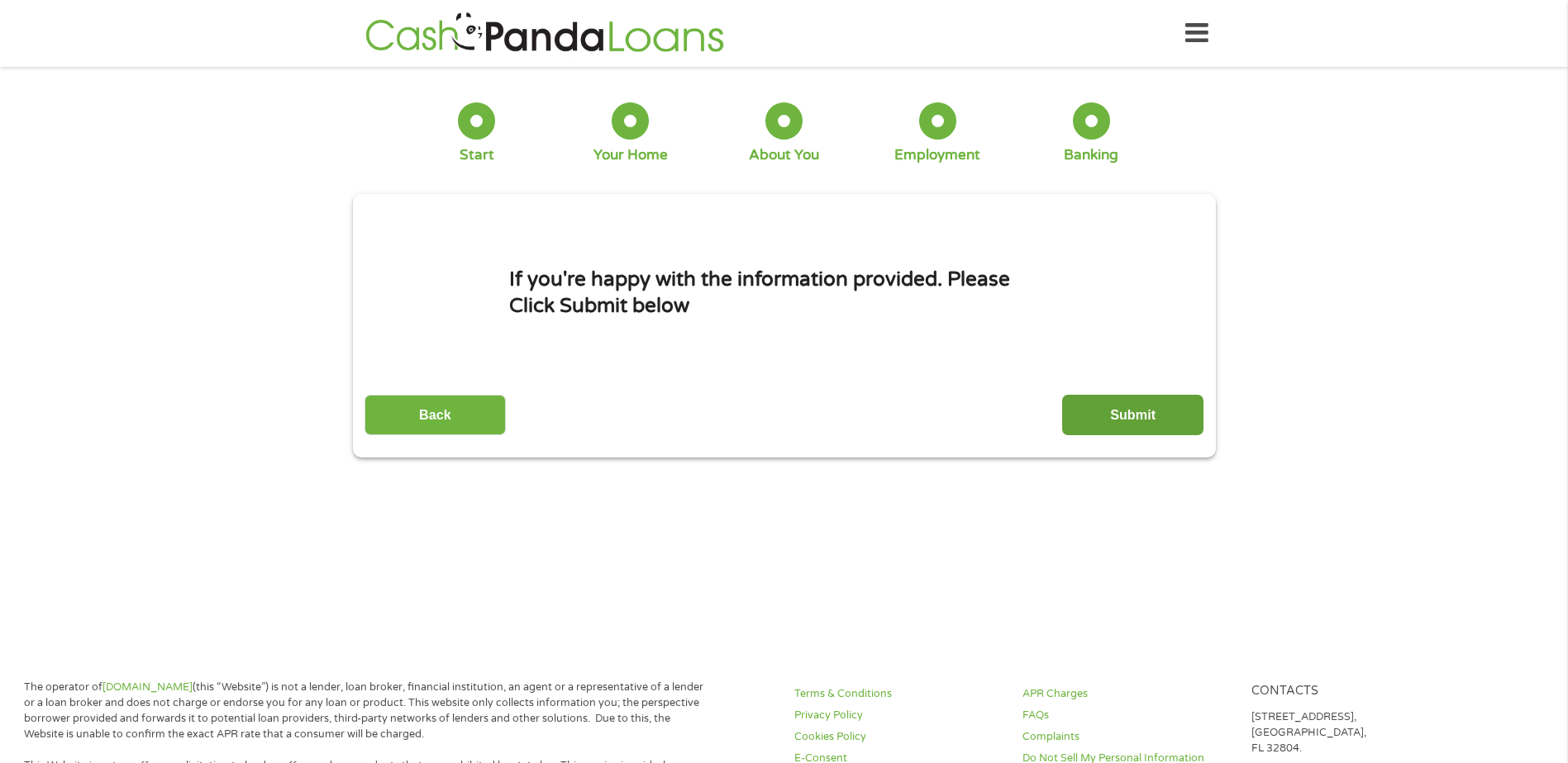
click at [1126, 412] on input "Submit" at bounding box center [1133, 415] width 142 height 40
